Goal: Entertainment & Leisure: Consume media (video, audio)

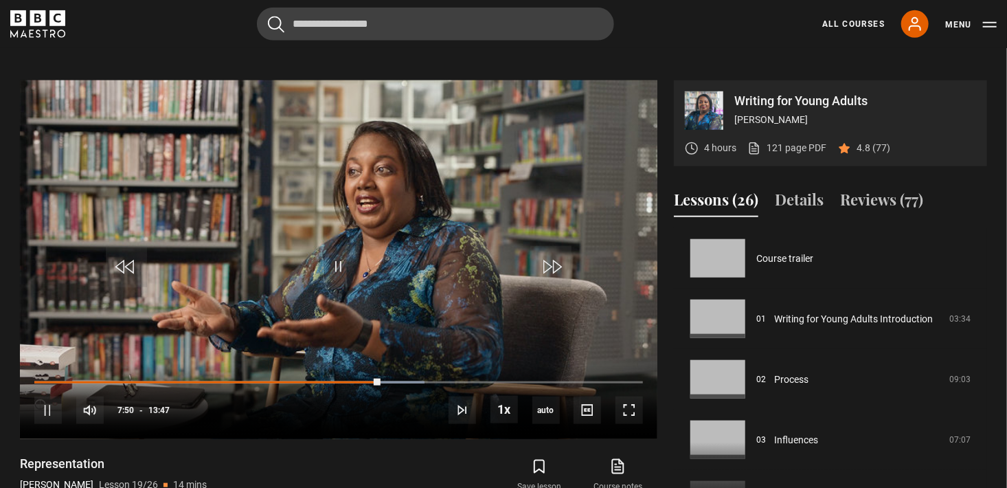
scroll to position [1088, 0]
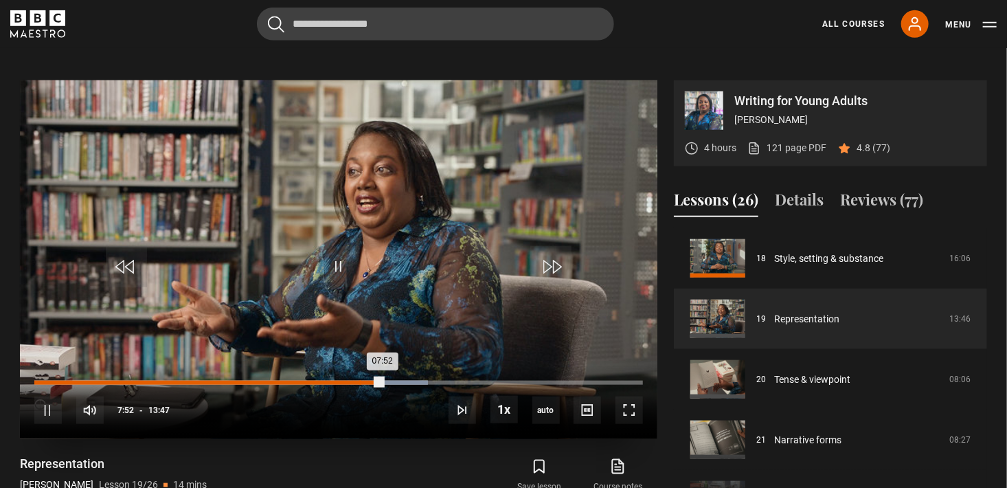
click at [359, 381] on div "07:21" at bounding box center [360, 383] width 2 height 4
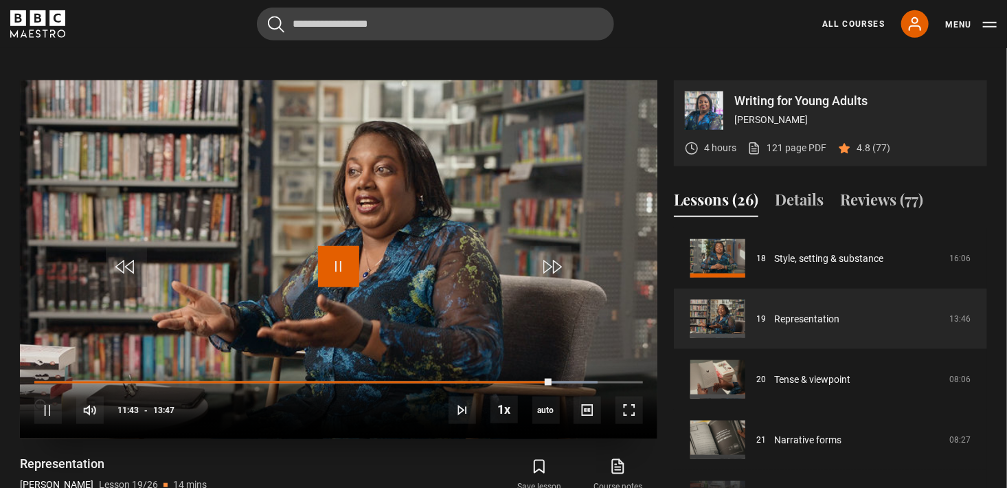
click at [352, 264] on span "Video Player" at bounding box center [338, 266] width 41 height 41
click at [339, 266] on span "Video Player" at bounding box center [338, 266] width 41 height 41
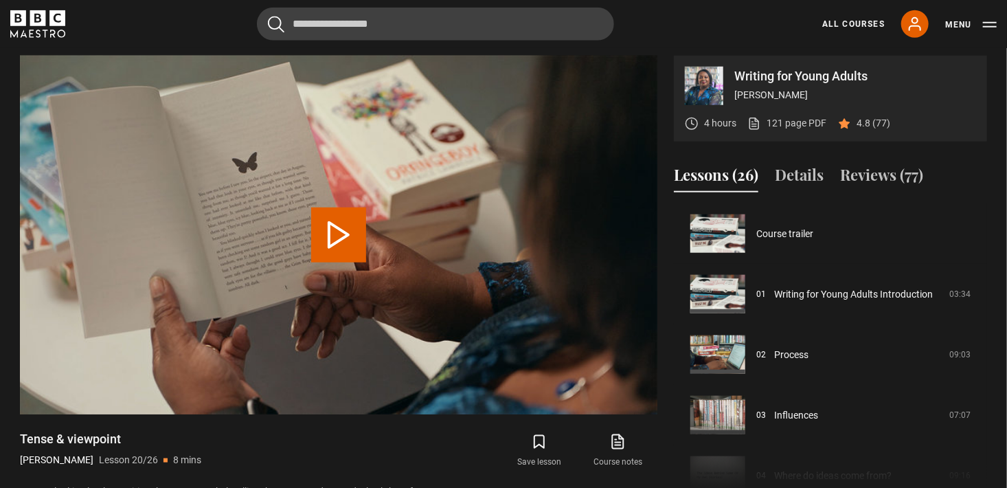
scroll to position [1149, 0]
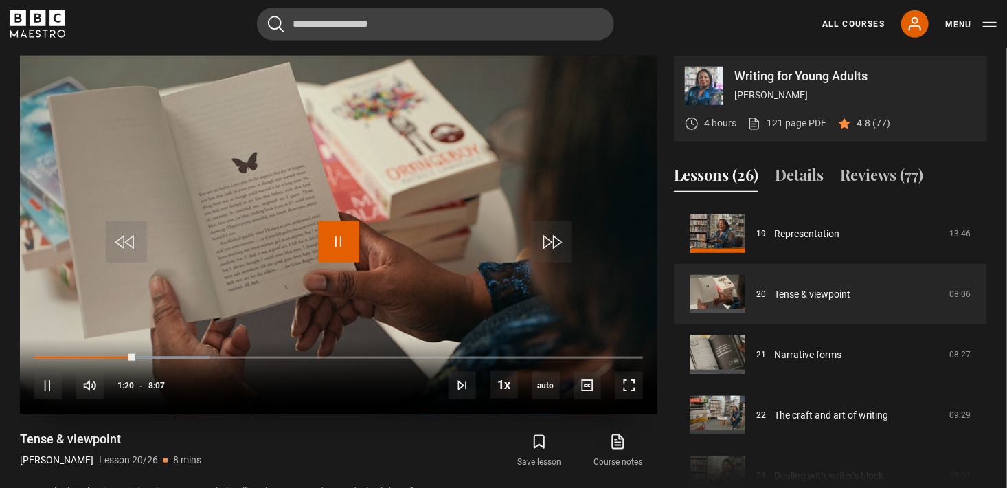
click at [341, 232] on span "Video Player" at bounding box center [338, 241] width 41 height 41
click at [330, 243] on span "Video Player" at bounding box center [338, 241] width 41 height 41
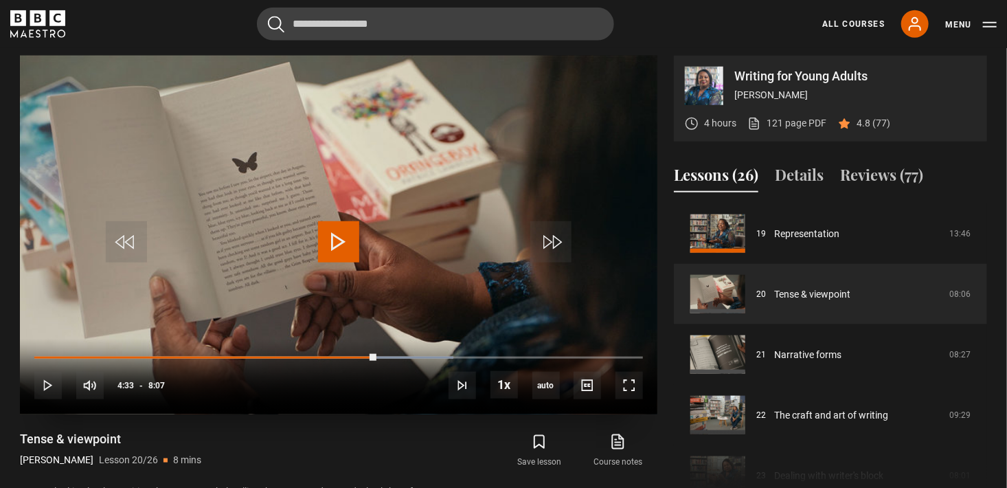
click at [330, 243] on span "Video Player" at bounding box center [338, 241] width 41 height 41
click at [343, 249] on span "Video Player" at bounding box center [338, 241] width 41 height 41
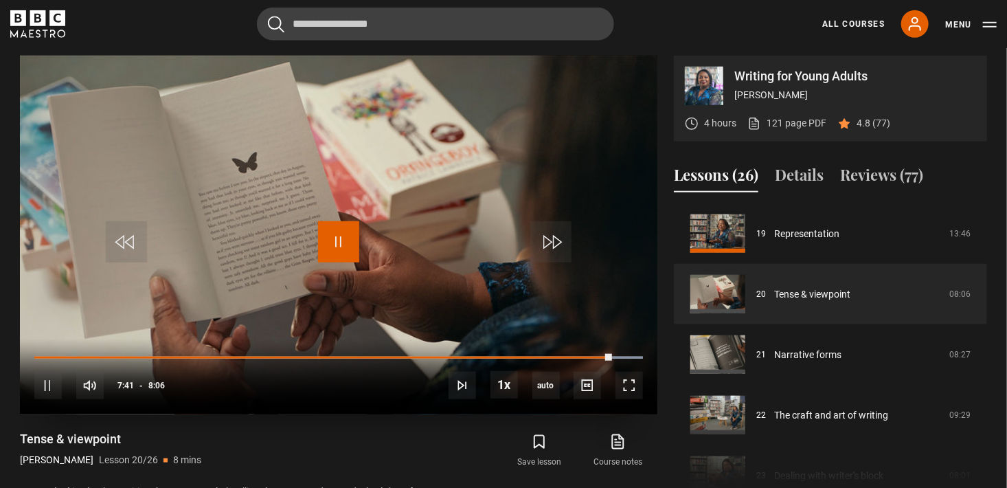
click at [330, 251] on span "Video Player" at bounding box center [338, 241] width 41 height 41
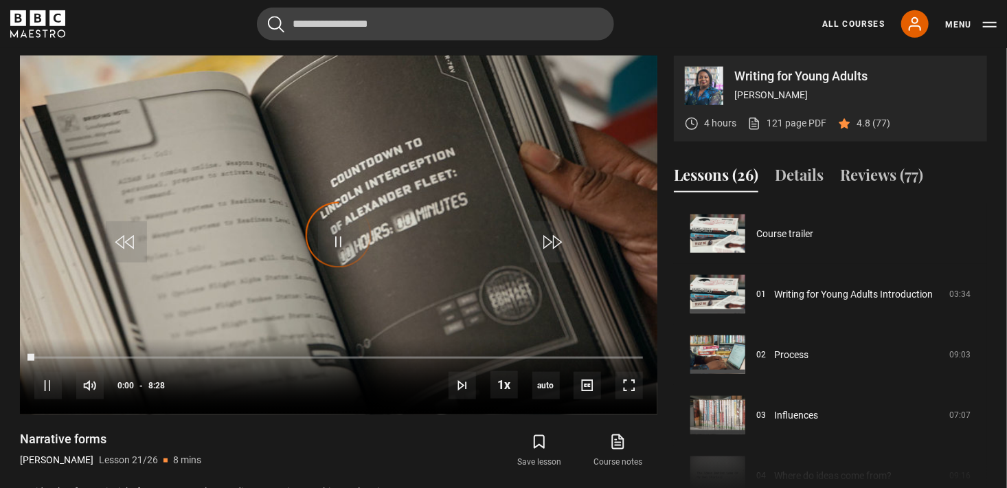
scroll to position [1209, 0]
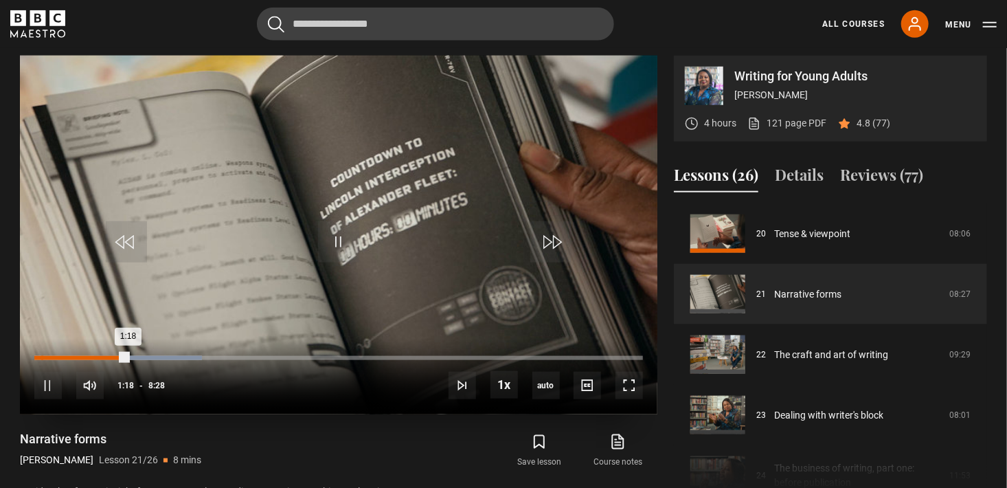
click at [41, 357] on div "Loaded : 27.56% 0:05 1:18" at bounding box center [338, 358] width 609 height 4
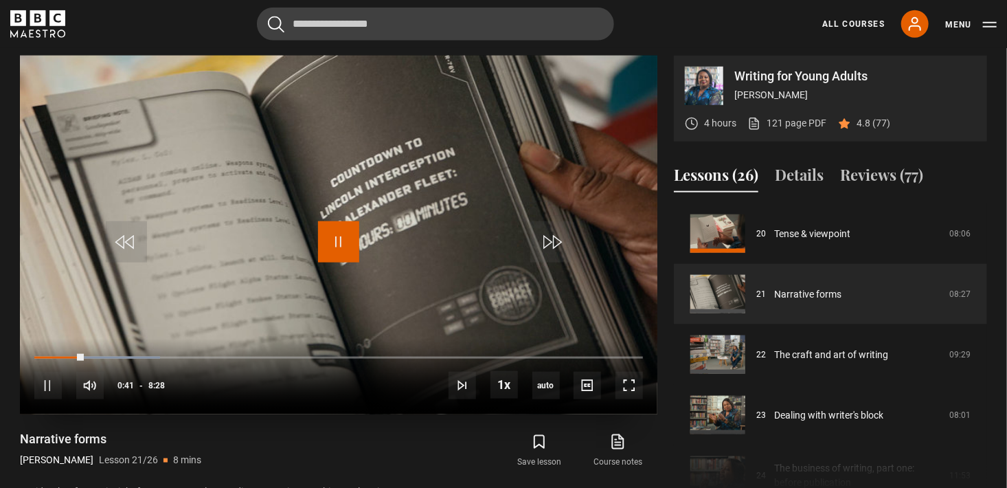
click at [344, 235] on span "Video Player" at bounding box center [338, 241] width 41 height 41
click at [341, 244] on span "Video Player" at bounding box center [338, 241] width 41 height 41
click at [355, 247] on span "Video Player" at bounding box center [338, 241] width 41 height 41
click at [355, 245] on span "Video Player" at bounding box center [338, 241] width 41 height 41
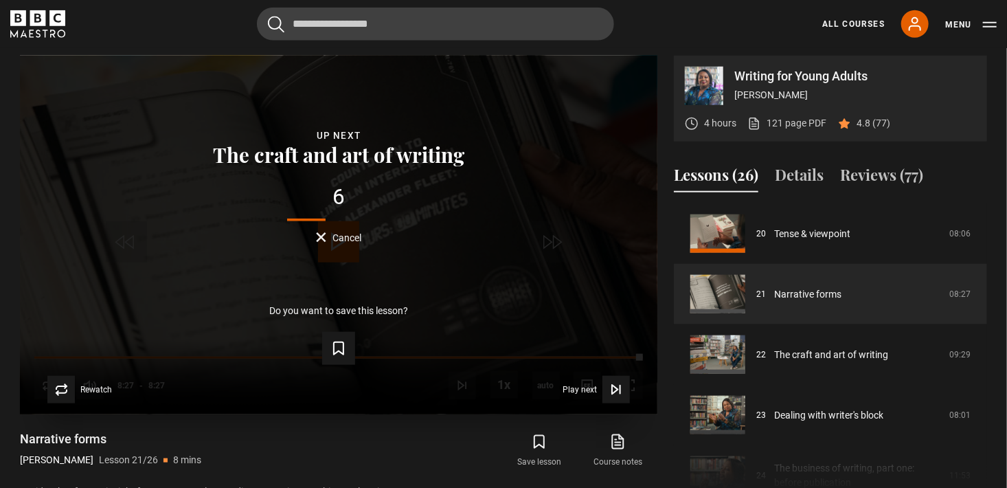
click at [352, 238] on span "Cancel" at bounding box center [347, 238] width 29 height 10
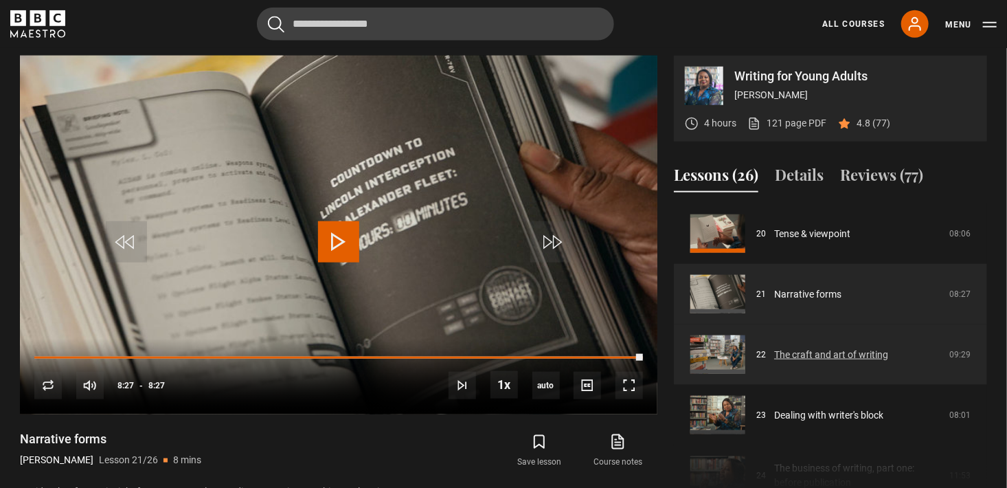
click at [822, 355] on link "The craft and art of writing" at bounding box center [831, 355] width 114 height 14
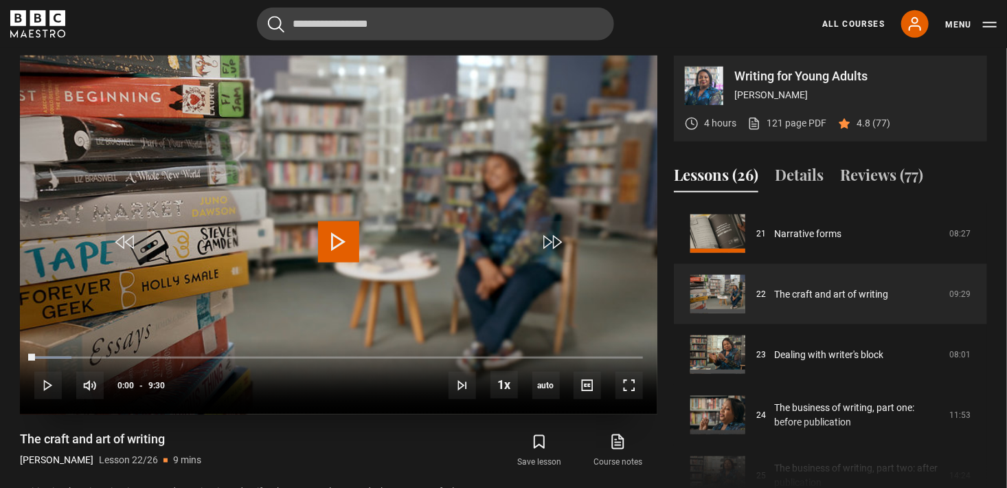
click at [339, 238] on span "Video Player" at bounding box center [338, 241] width 41 height 41
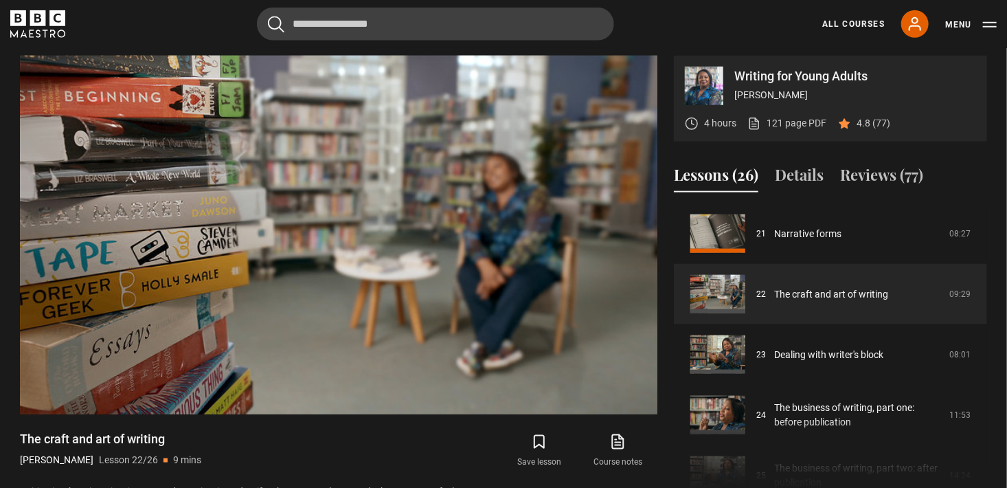
drag, startPoint x: 983, startPoint y: 446, endPoint x: 984, endPoint y: 485, distance: 39.2
click at [984, 485] on div "Course trailer 01 Writing for Young Adults Introduction 03:34 02 Process 09:03 …" at bounding box center [830, 351] width 313 height 297
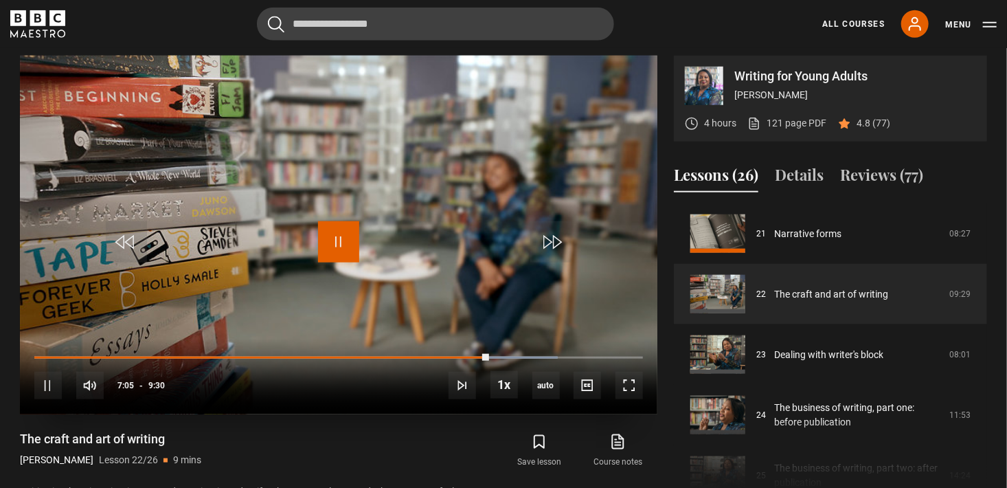
click at [329, 240] on span "Video Player" at bounding box center [338, 241] width 41 height 41
click at [334, 242] on span "Video Player" at bounding box center [338, 241] width 41 height 41
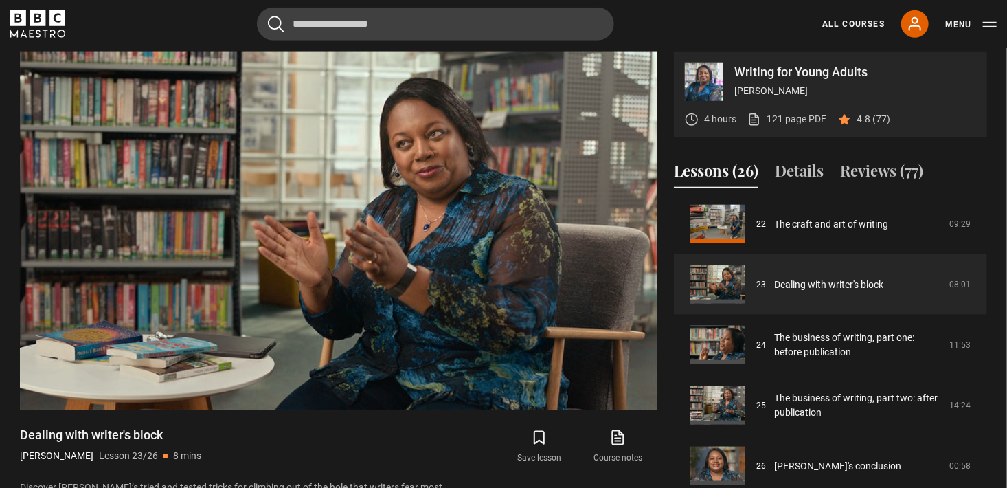
scroll to position [577, 0]
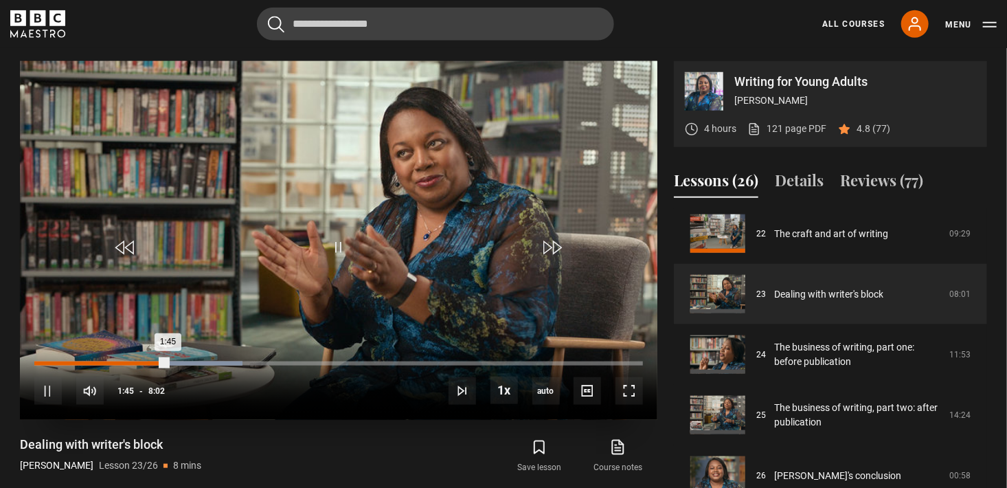
click at [147, 361] on div "Loaded : 34.23% 1:29 1:45" at bounding box center [338, 363] width 609 height 4
click at [147, 361] on div "Loaded : 39.42% 1:29 2:07" at bounding box center [338, 363] width 609 height 4
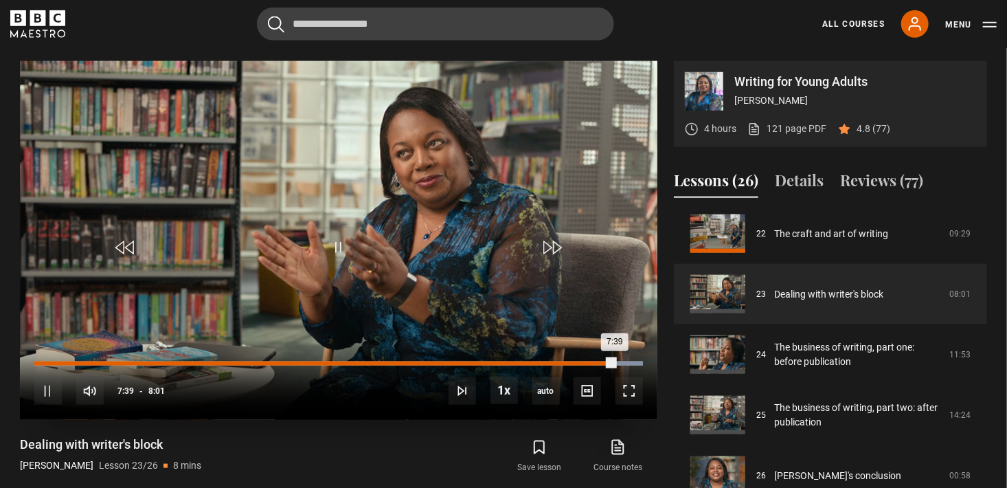
click at [590, 361] on div "Loaded : 100.00% 7:19 7:39" at bounding box center [338, 363] width 609 height 4
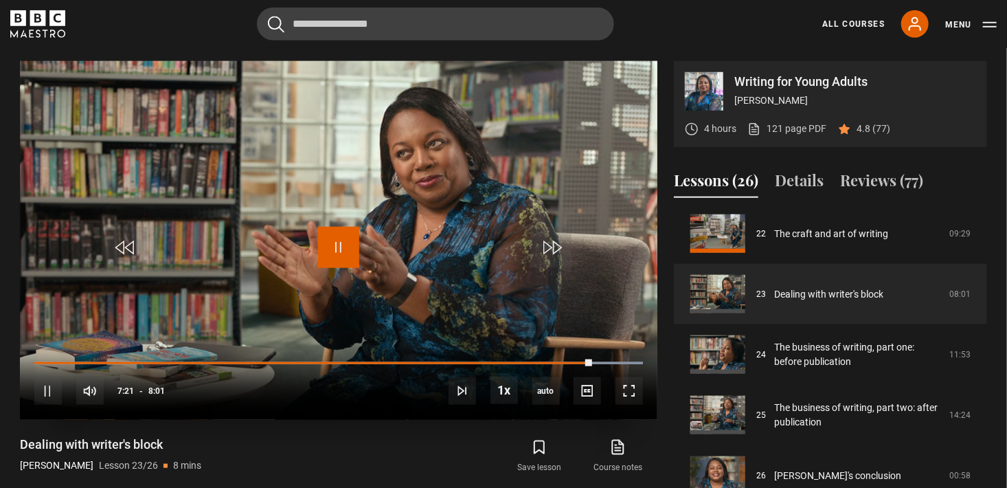
click at [342, 252] on span "Video Player" at bounding box center [338, 247] width 41 height 41
click at [334, 251] on span "Video Player" at bounding box center [338, 247] width 41 height 41
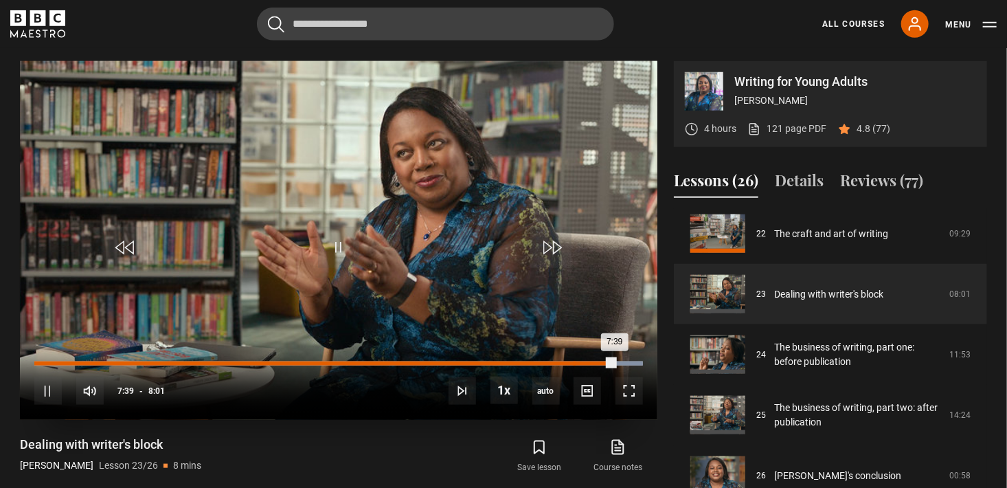
click at [574, 361] on div "Loaded : 100.00% 7:06 7:39" at bounding box center [338, 363] width 609 height 4
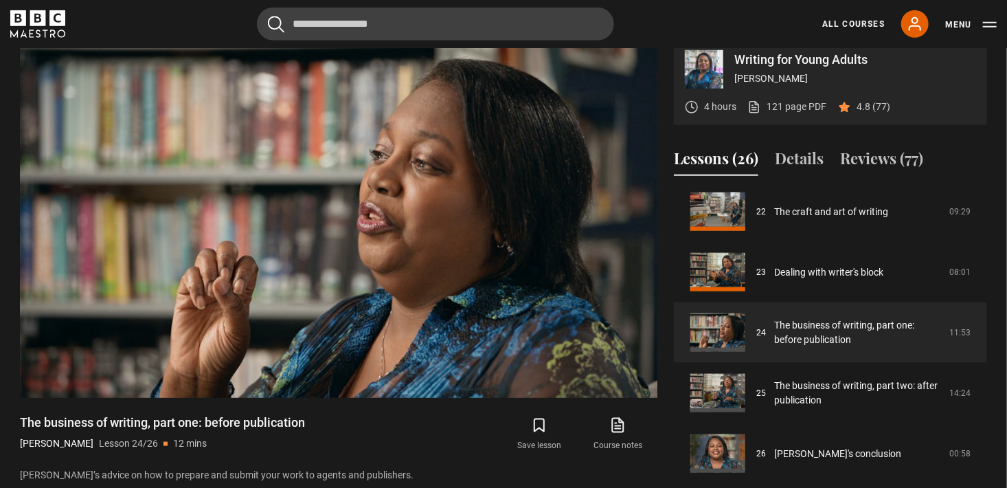
scroll to position [566, 0]
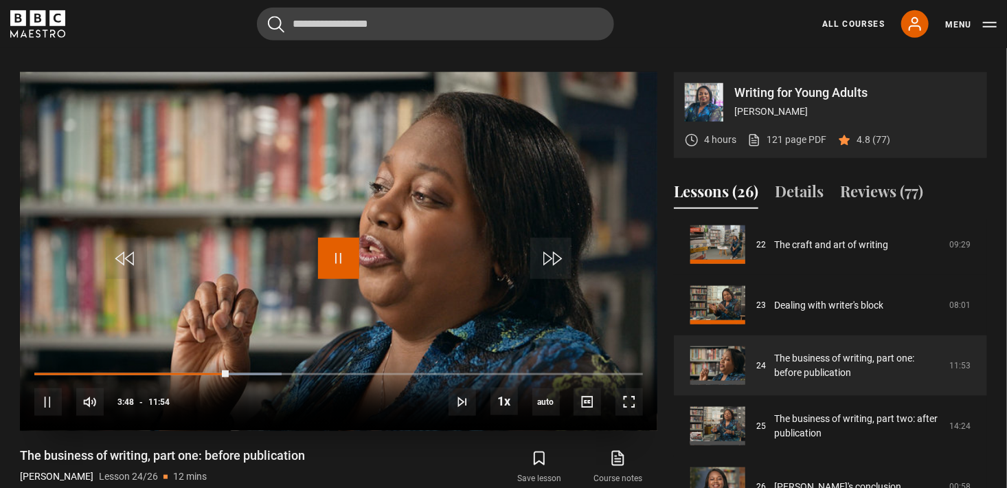
click at [348, 262] on span "Video Player" at bounding box center [338, 258] width 41 height 41
